Goal: Task Accomplishment & Management: Complete application form

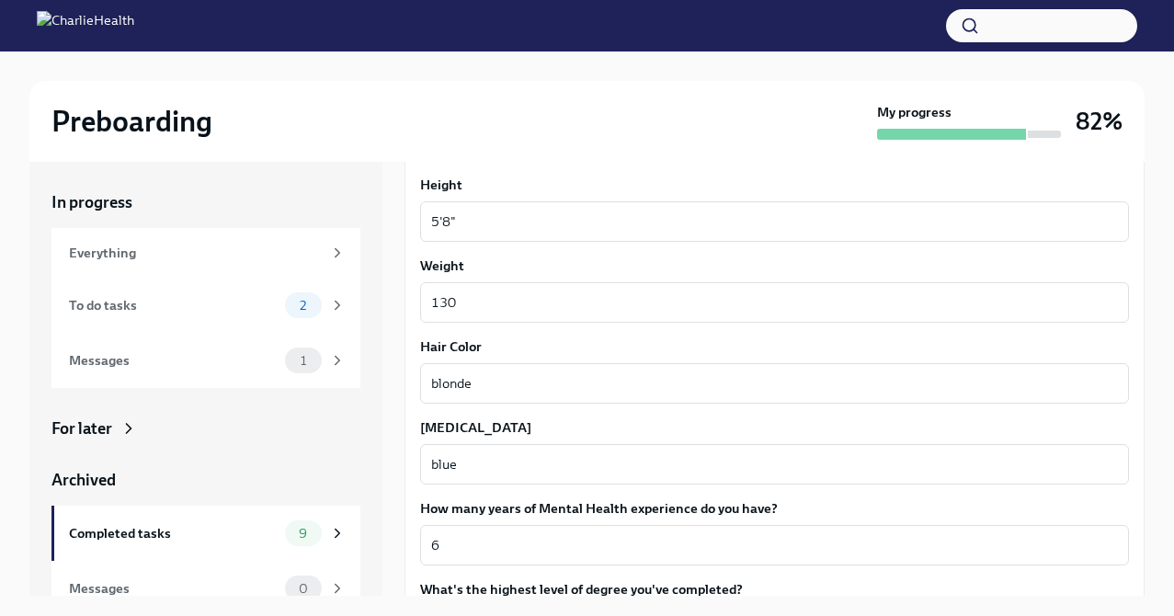
scroll to position [1733, 0]
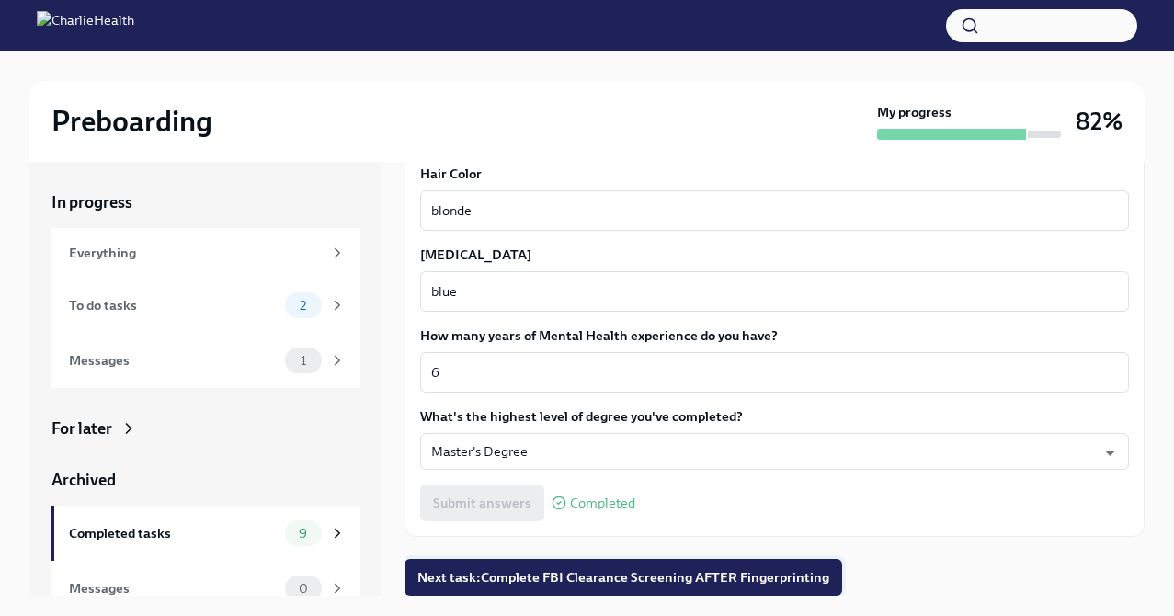
click at [583, 585] on span "Next task : Complete FBI Clearance Screening AFTER Fingerprinting" at bounding box center [624, 577] width 412 height 18
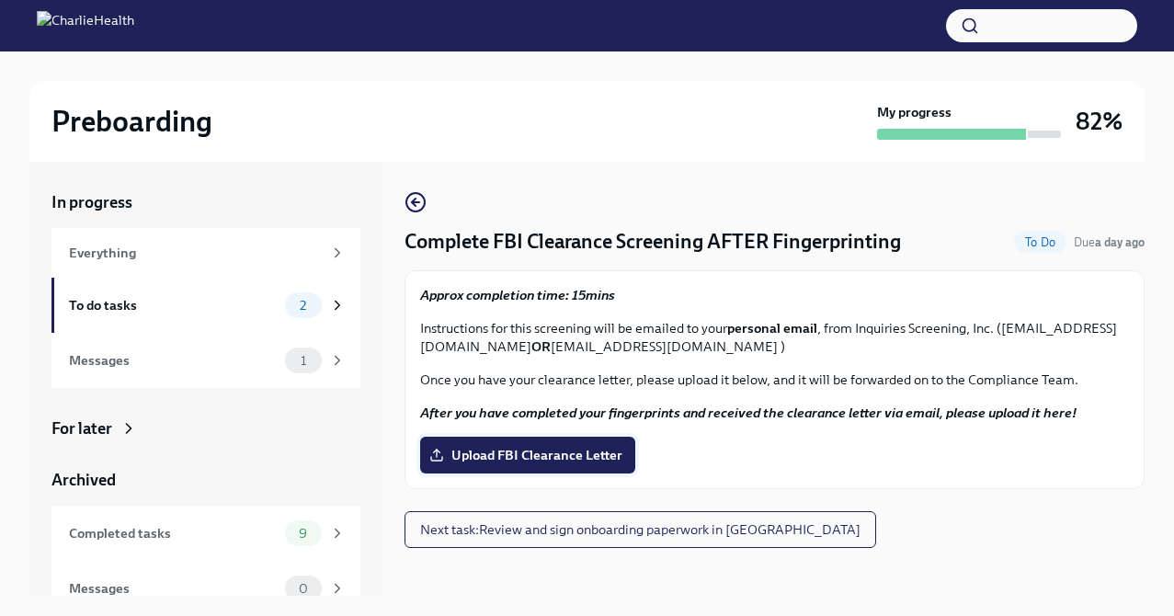
click at [538, 458] on span "Upload FBI Clearance Letter" at bounding box center [527, 455] width 189 height 18
click at [0, 0] on input "Upload FBI Clearance Letter" at bounding box center [0, 0] width 0 height 0
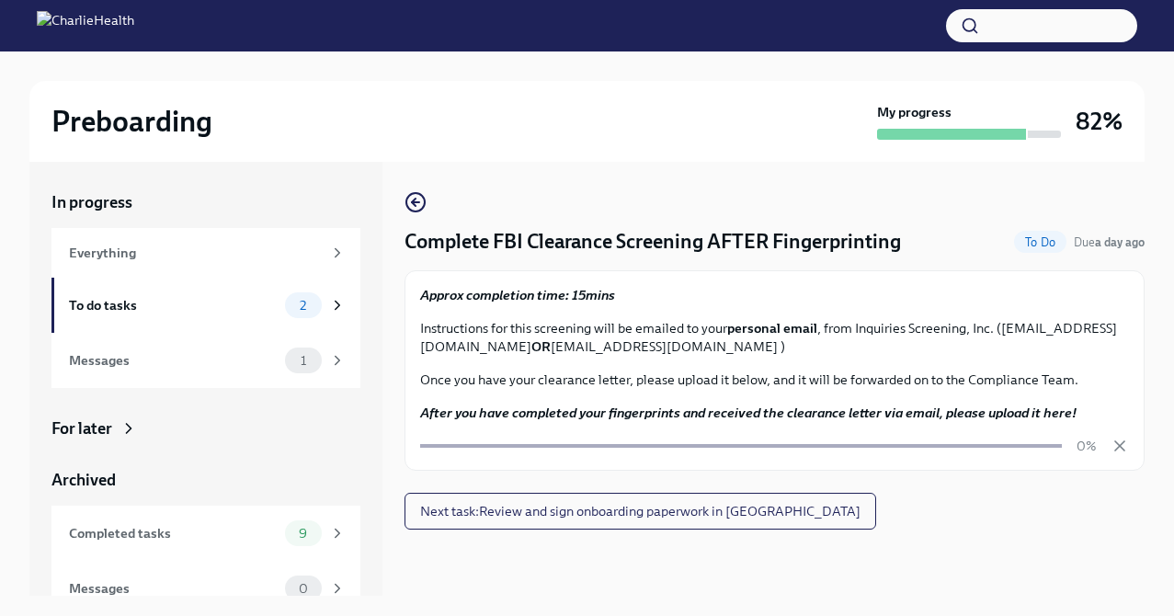
scroll to position [31, 0]
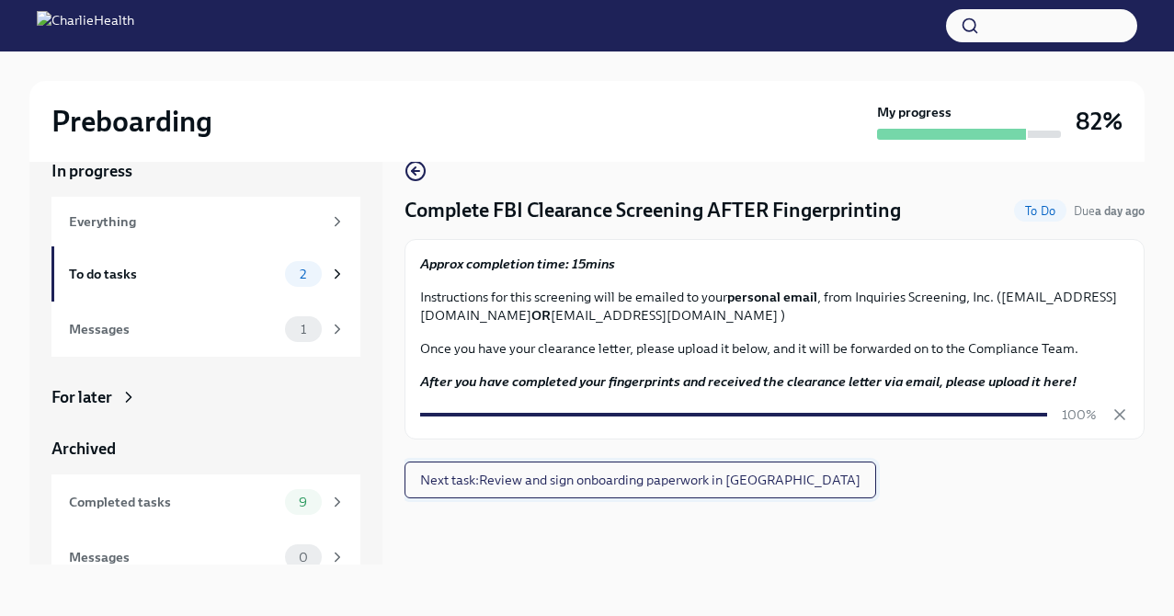
click at [588, 475] on span "Next task : Review and sign onboarding paperwork in [GEOGRAPHIC_DATA]" at bounding box center [640, 480] width 440 height 18
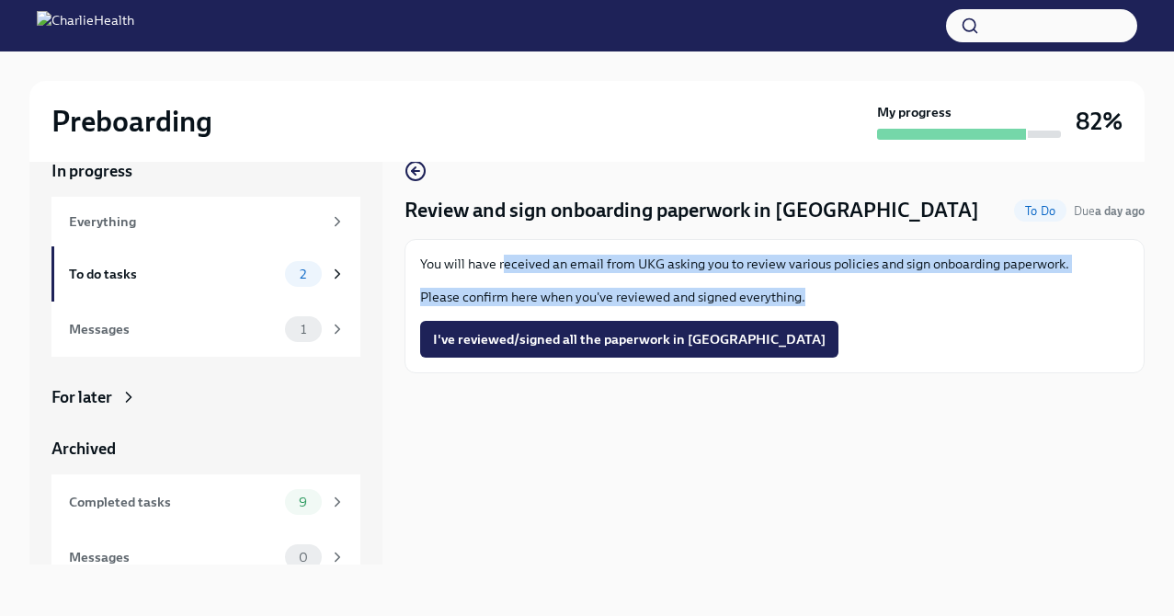
drag, startPoint x: 500, startPoint y: 258, endPoint x: 932, endPoint y: 313, distance: 435.6
click at [932, 313] on div "You will have received an email from UKG asking you to review various policies …" at bounding box center [774, 306] width 709 height 103
click at [932, 312] on div "You will have received an email from UKG asking you to review various policies …" at bounding box center [774, 306] width 709 height 103
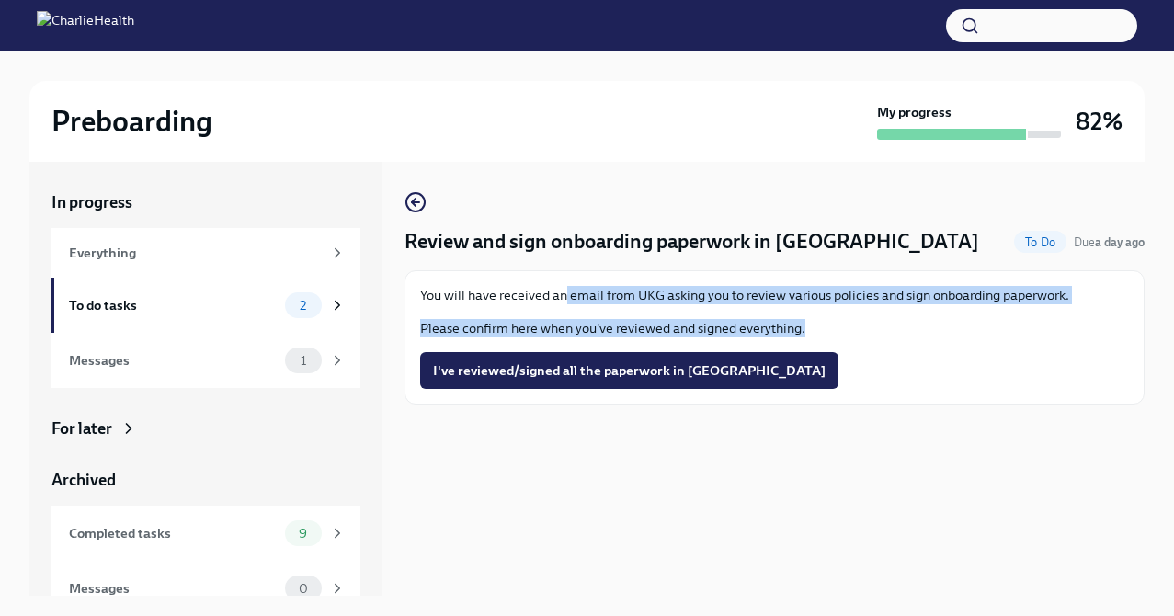
drag, startPoint x: 563, startPoint y: 288, endPoint x: 871, endPoint y: 353, distance: 314.9
click at [871, 353] on div "You will have received an email from UKG asking you to review various policies …" at bounding box center [774, 337] width 709 height 103
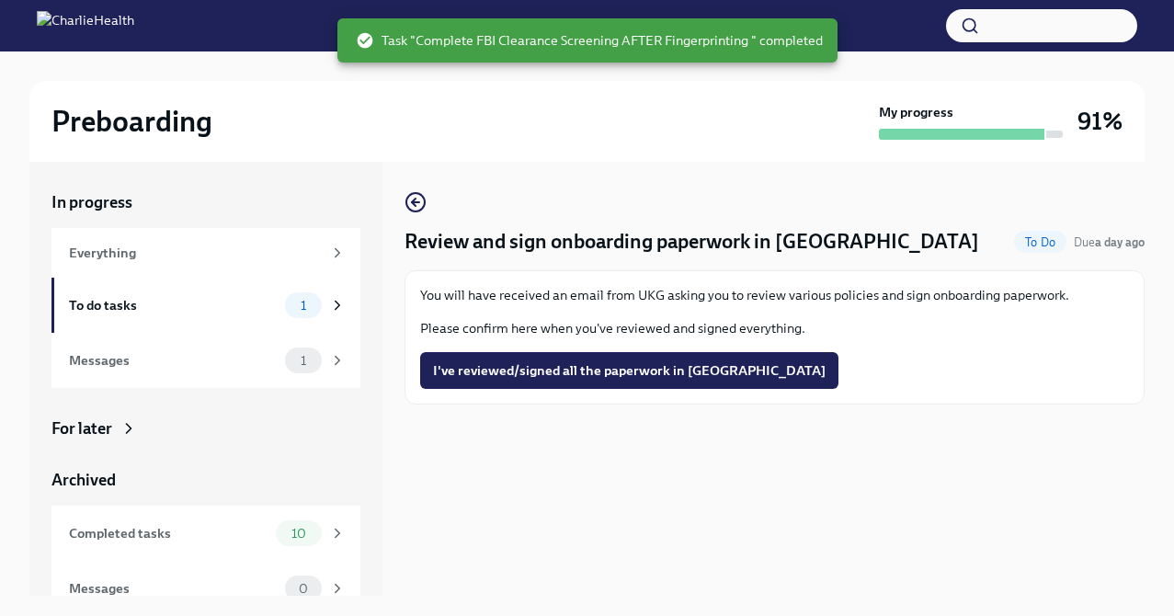
click at [871, 353] on div "I've reviewed/signed all the paperwork in [GEOGRAPHIC_DATA]" at bounding box center [774, 370] width 709 height 37
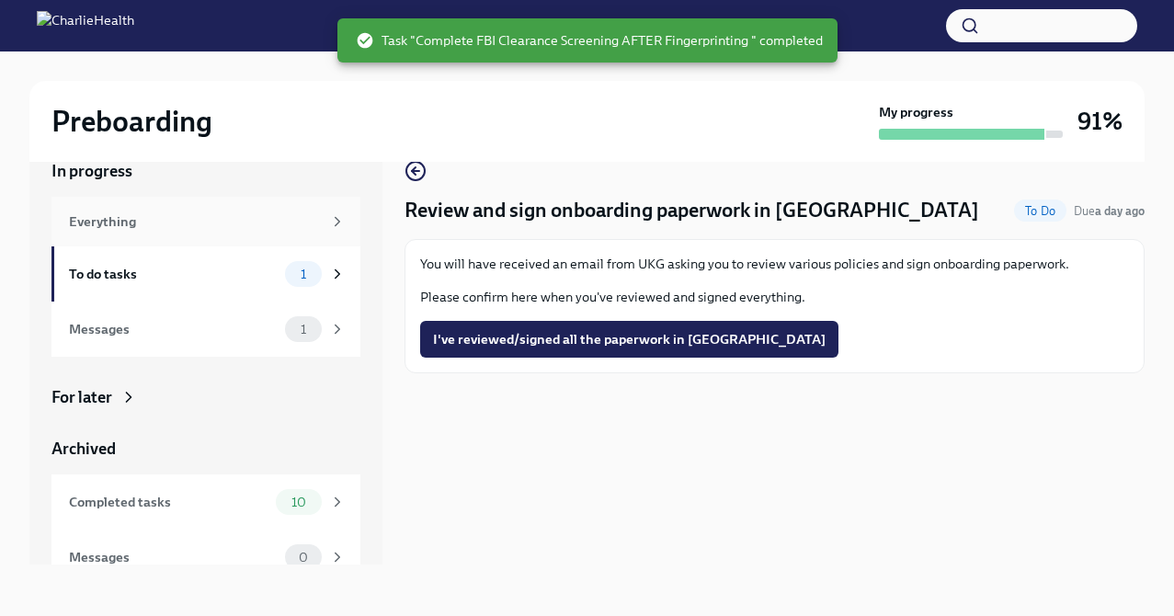
click at [142, 212] on div "Everything" at bounding box center [195, 222] width 253 height 20
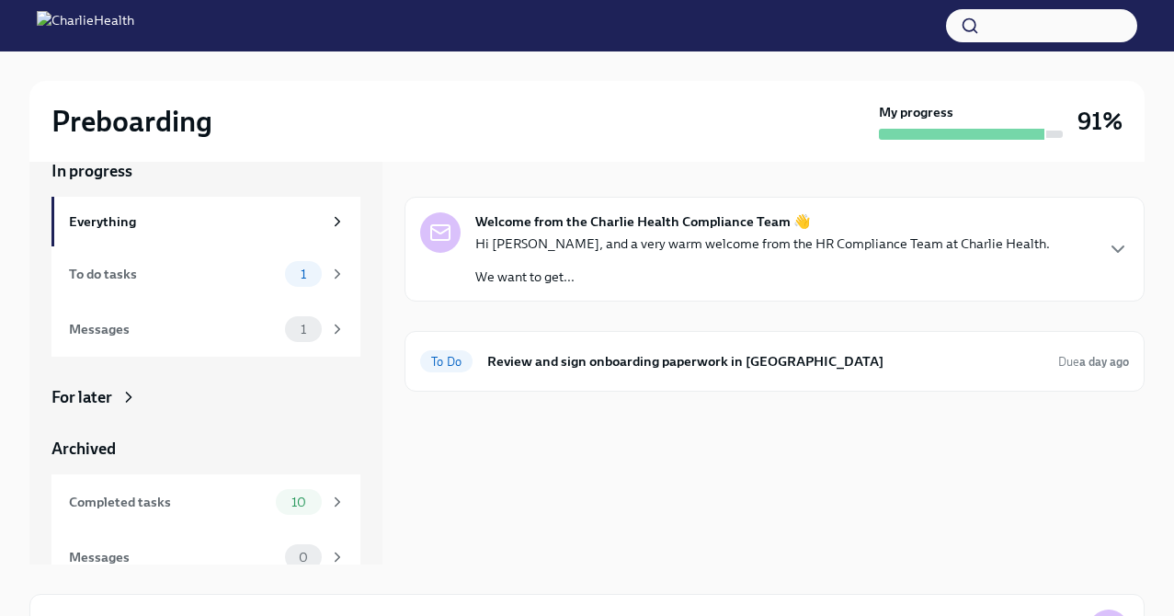
click at [738, 259] on div "Hi [PERSON_NAME], and a very warm welcome from the HR Compliance Team at Charli…" at bounding box center [762, 260] width 575 height 51
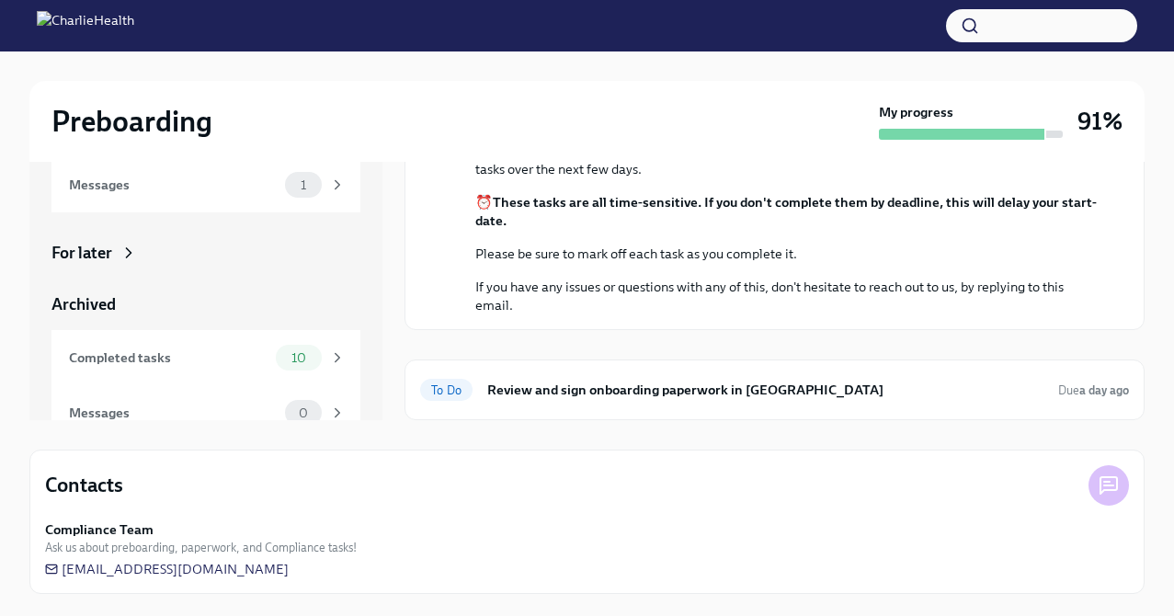
scroll to position [234, 0]
click at [162, 569] on span "[EMAIL_ADDRESS][DOMAIN_NAME]" at bounding box center [167, 569] width 244 height 18
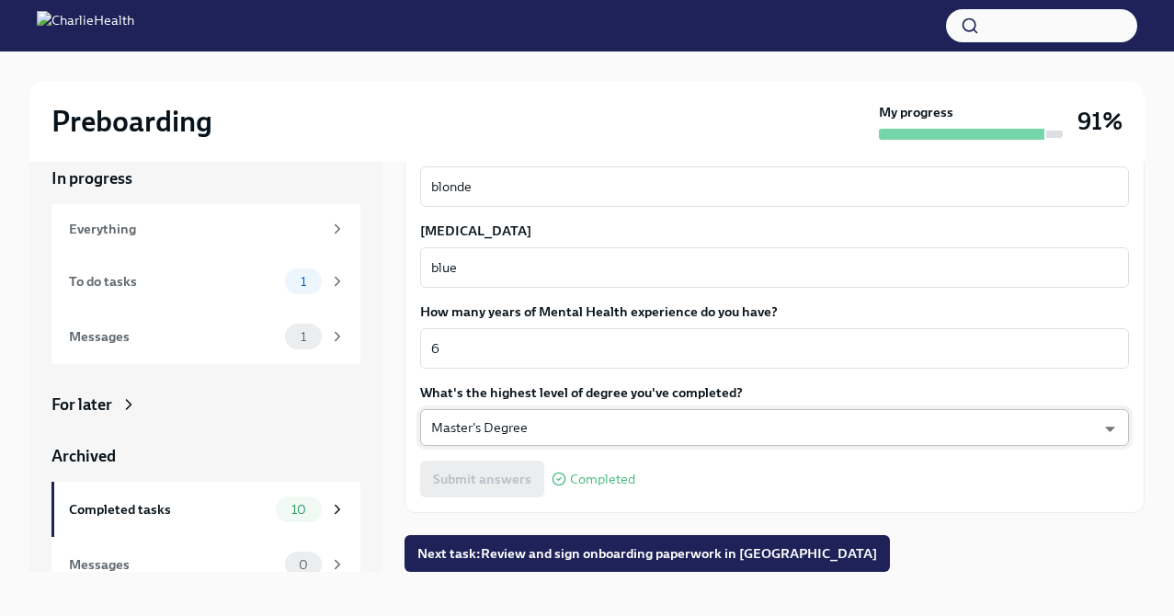
scroll to position [31, 0]
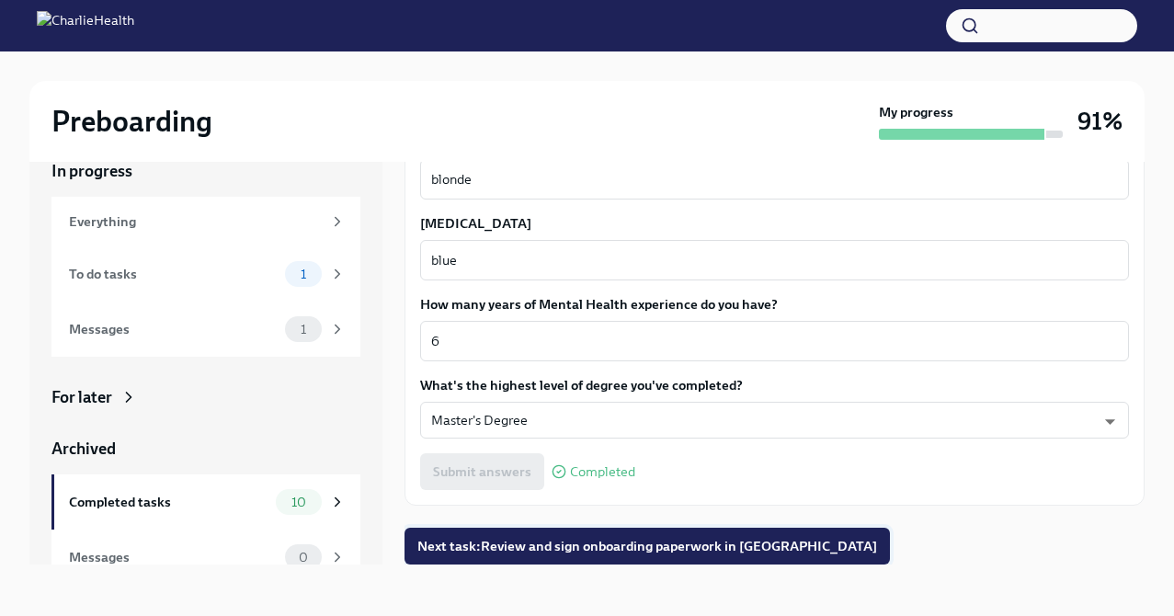
click at [661, 537] on span "Next task : Review and sign onboarding paperwork in [GEOGRAPHIC_DATA]" at bounding box center [648, 546] width 460 height 18
